Goal: Navigation & Orientation: Understand site structure

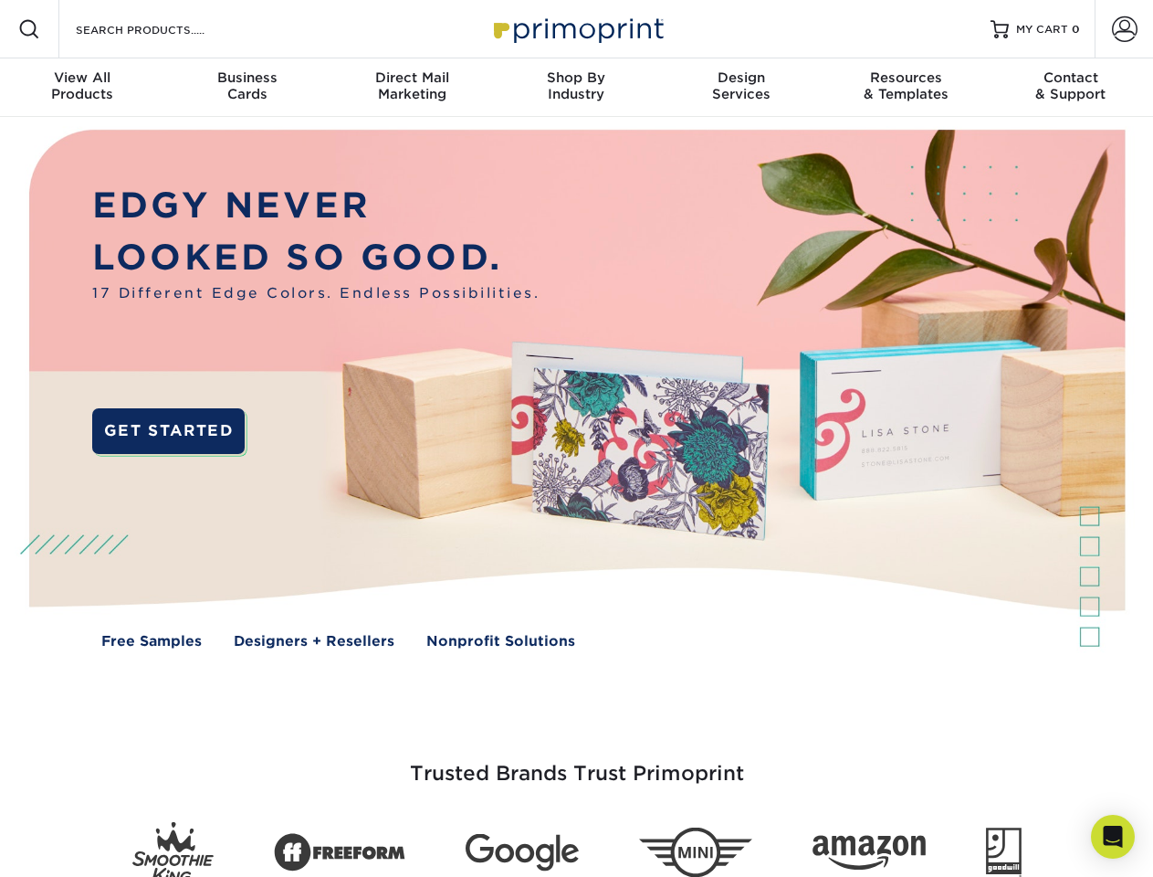
click at [576, 438] on img at bounding box center [575, 402] width 1141 height 571
click at [29, 29] on span at bounding box center [29, 29] width 22 height 22
click at [1124, 29] on span at bounding box center [1125, 29] width 26 height 26
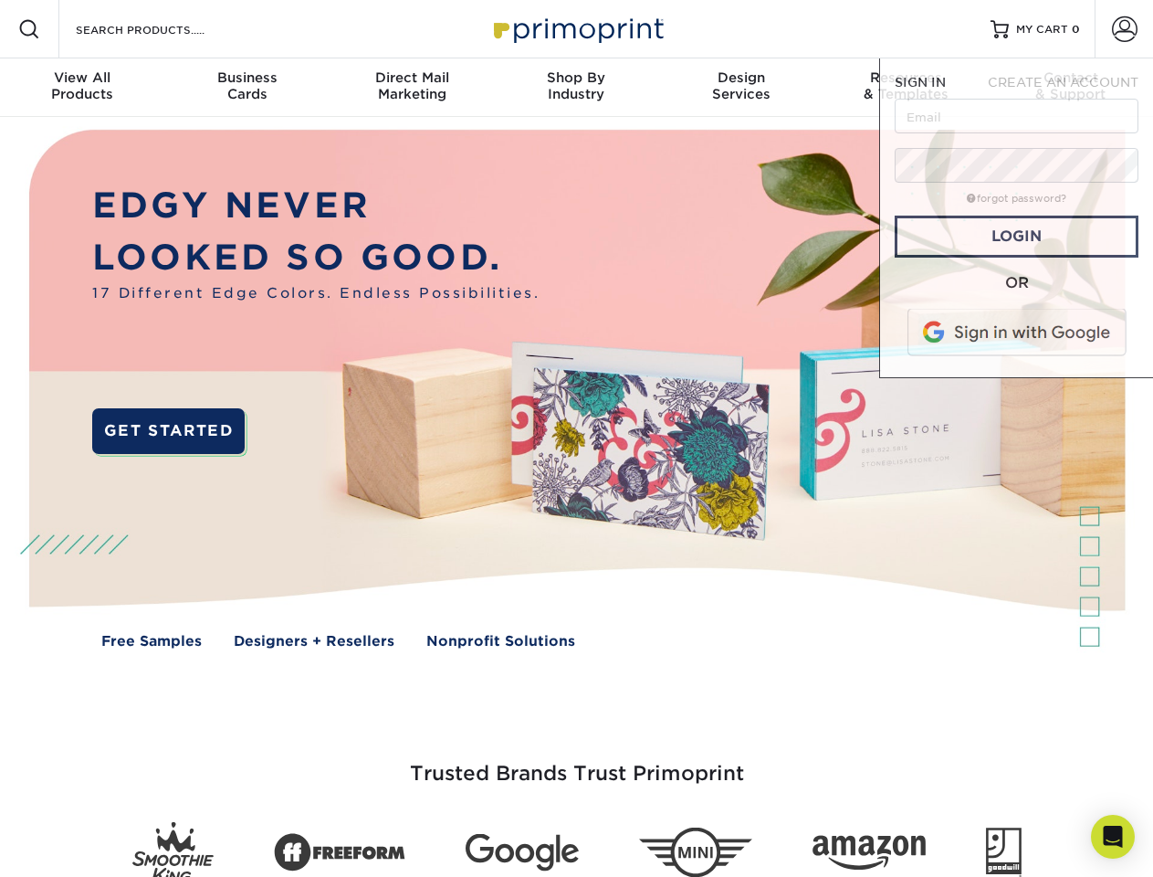
click at [82, 88] on div "View All Products" at bounding box center [82, 85] width 164 height 33
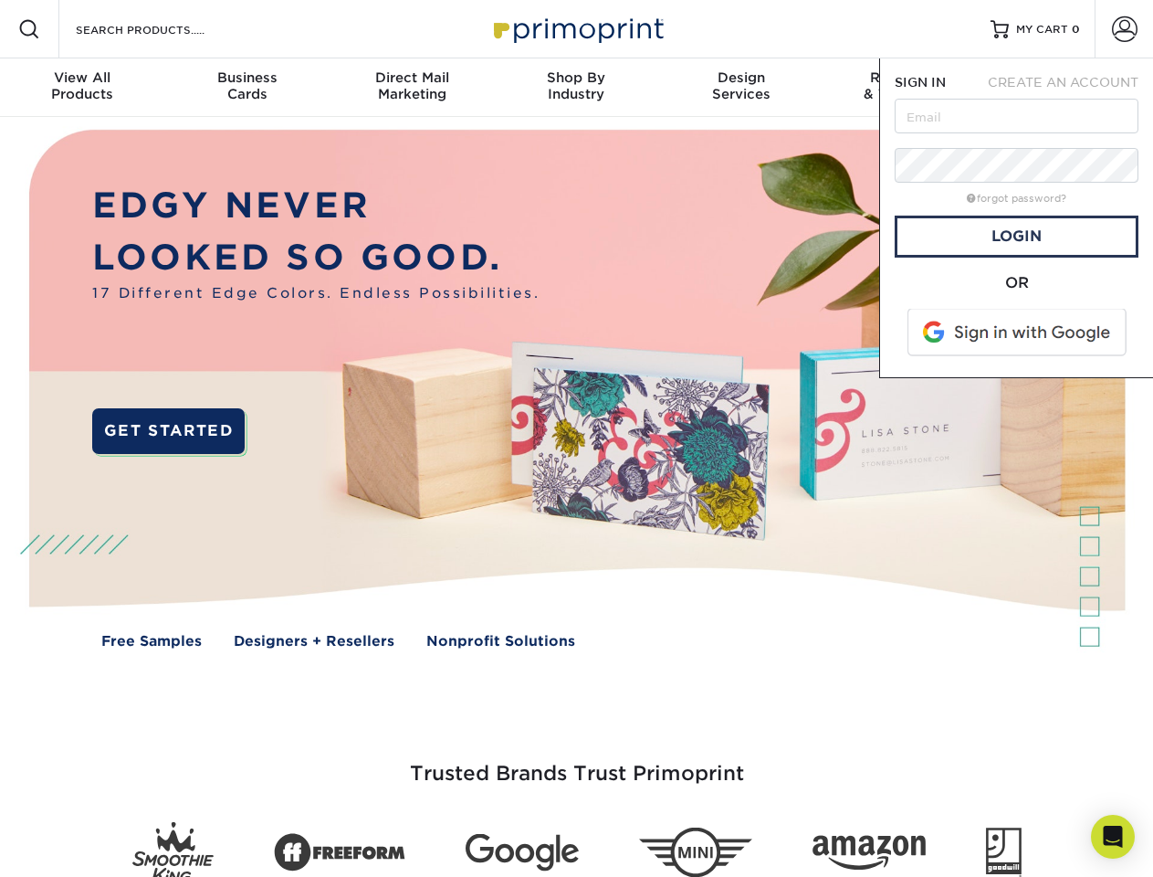
click at [247, 88] on div "Business Cards" at bounding box center [246, 85] width 164 height 33
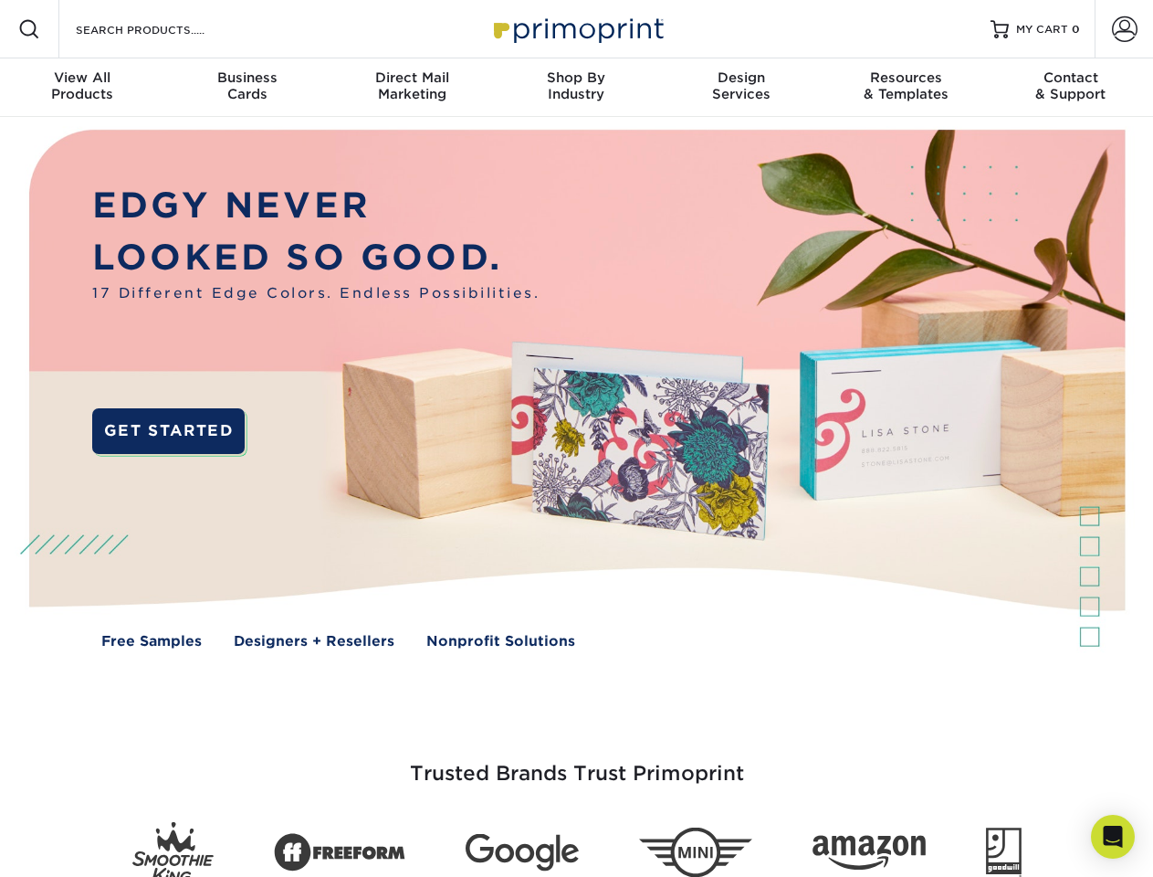
click at [412, 88] on div "Direct Mail Marketing" at bounding box center [412, 85] width 164 height 33
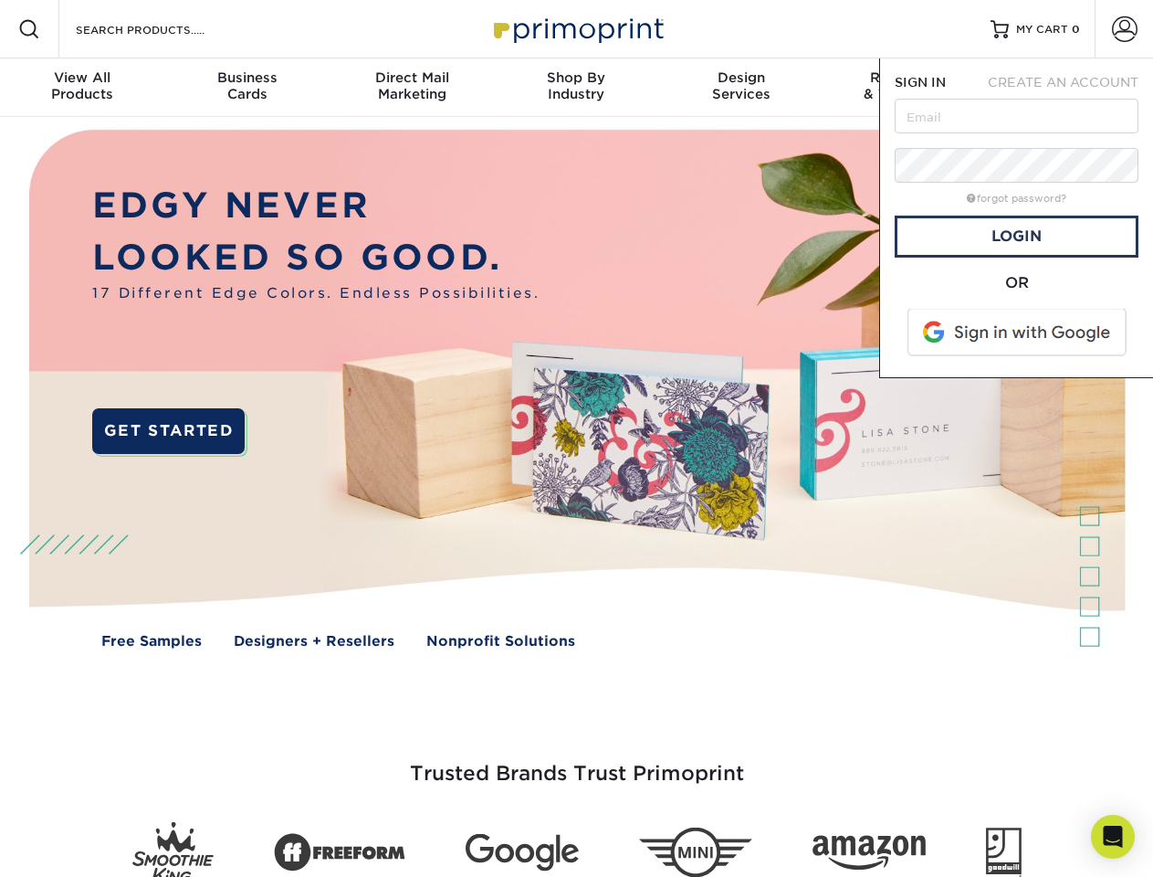
click at [576, 88] on div "Shop By Industry" at bounding box center [576, 85] width 164 height 33
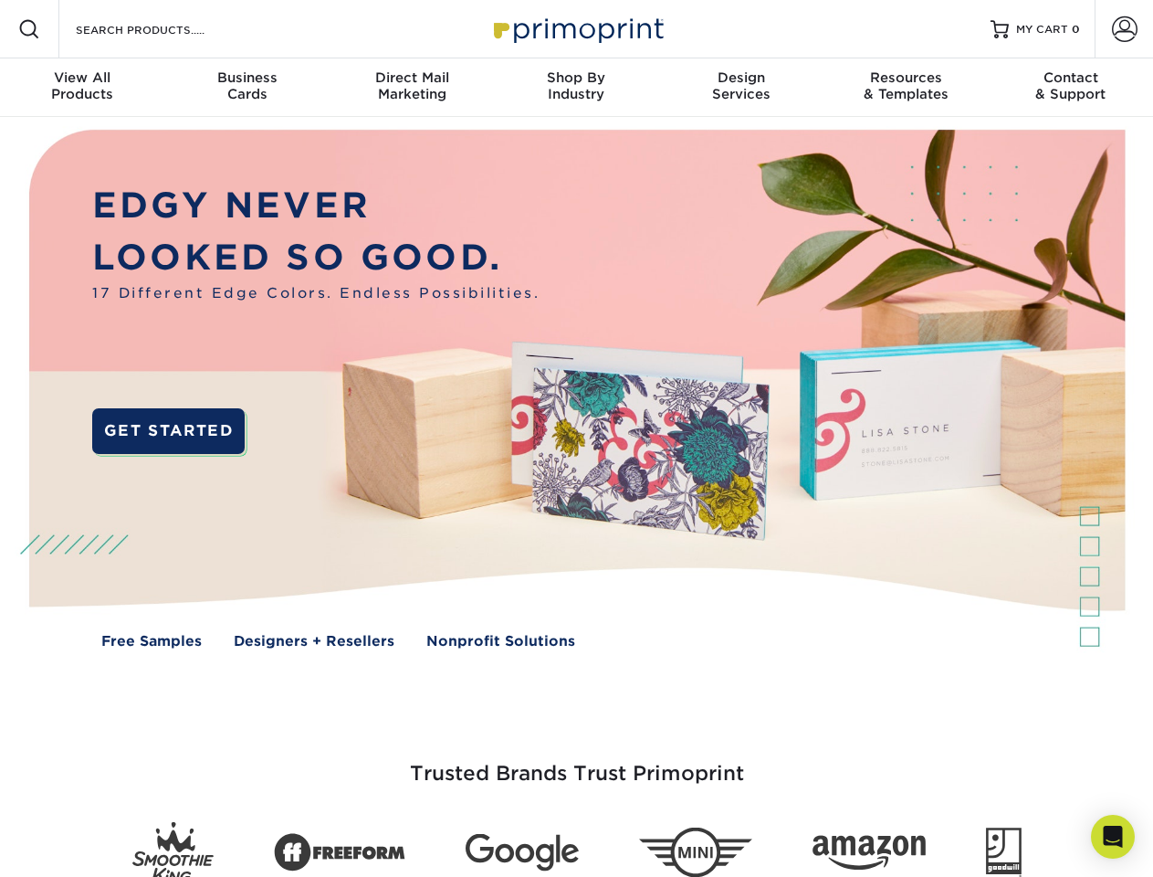
click at [741, 88] on div "Design Services" at bounding box center [741, 85] width 164 height 33
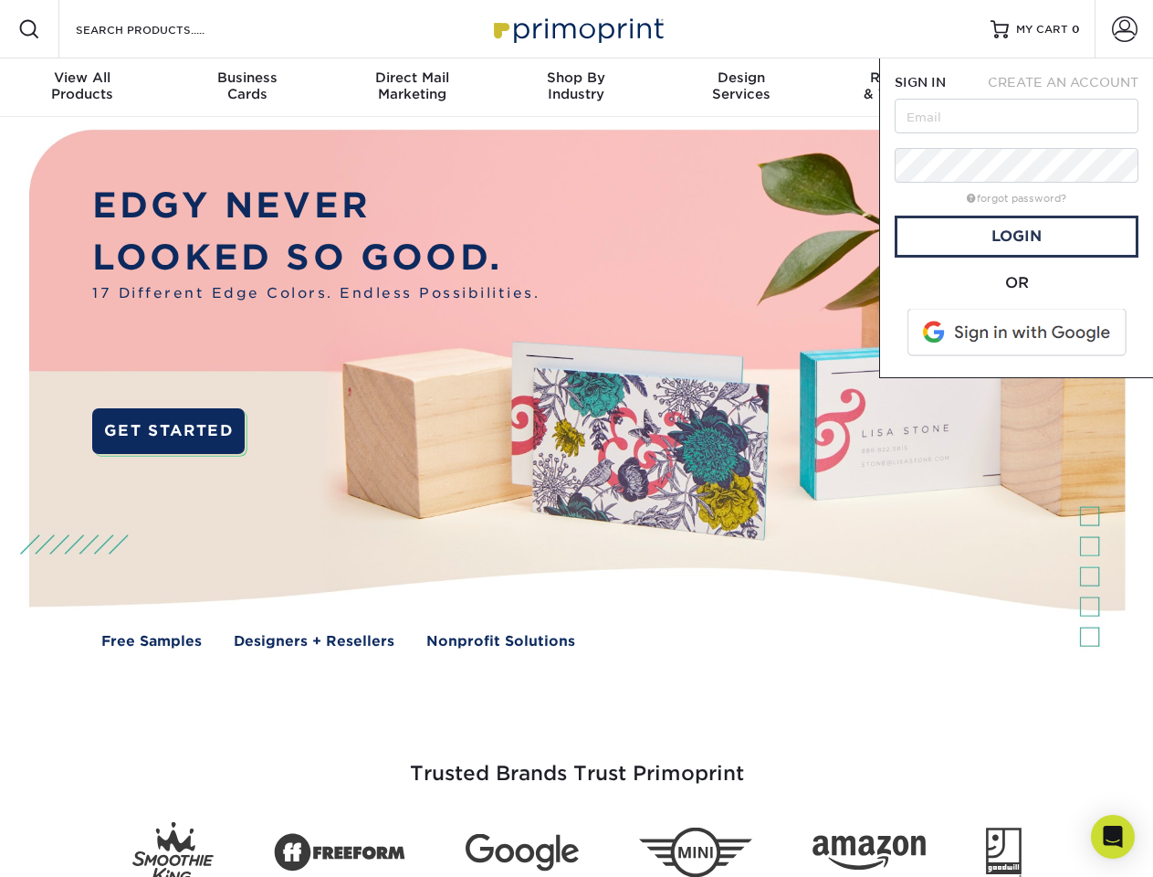
click at [906, 88] on span "SIGN IN" at bounding box center [920, 82] width 51 height 15
click at [1071, 88] on div "Contact & Support" at bounding box center [1071, 85] width 164 height 33
